Goal: Go to known website: Access a specific website the user already knows

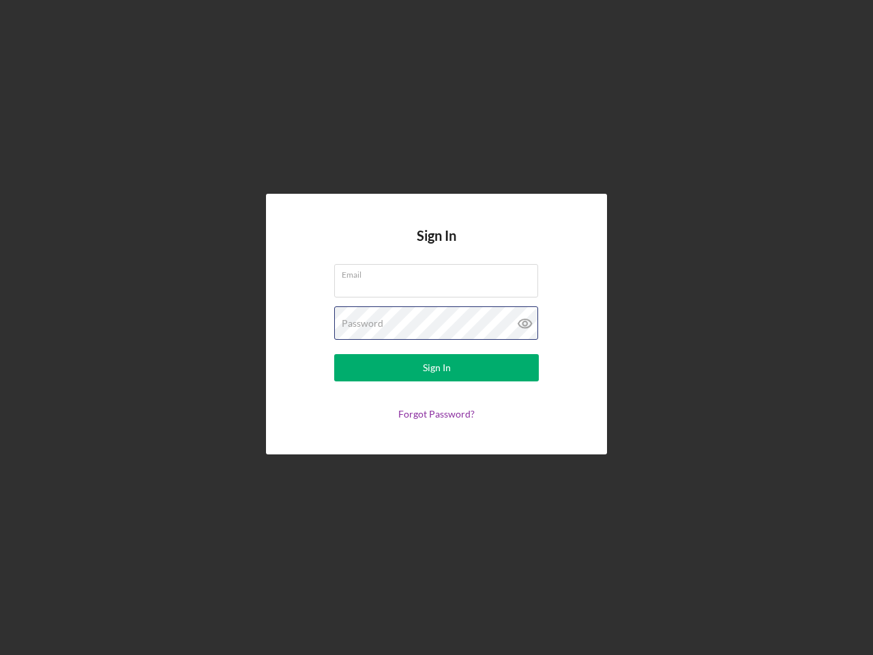
click at [437, 328] on div "Password" at bounding box center [436, 323] width 205 height 34
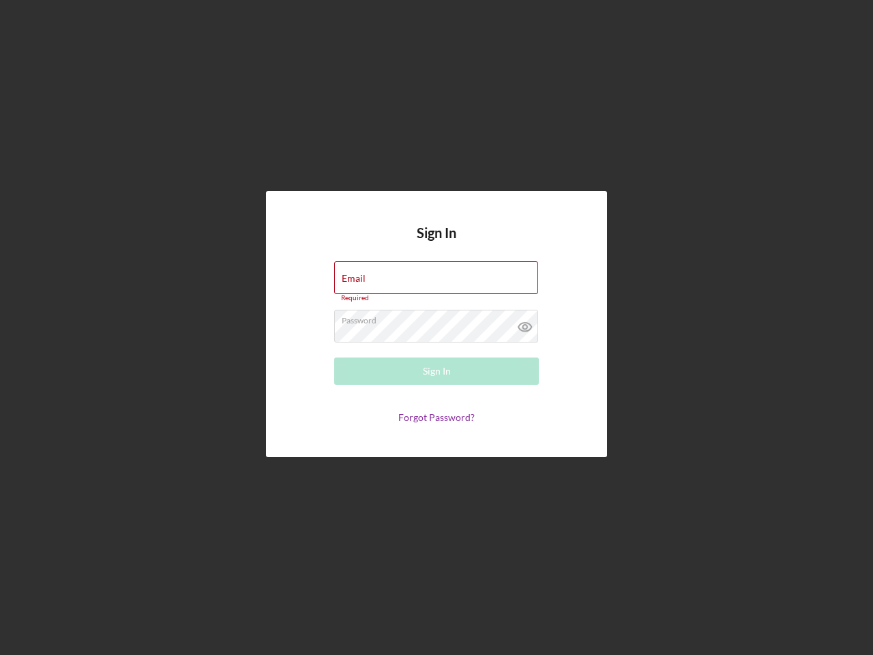
click at [525, 323] on icon at bounding box center [525, 327] width 34 height 34
